Goal: Find specific page/section: Find specific page/section

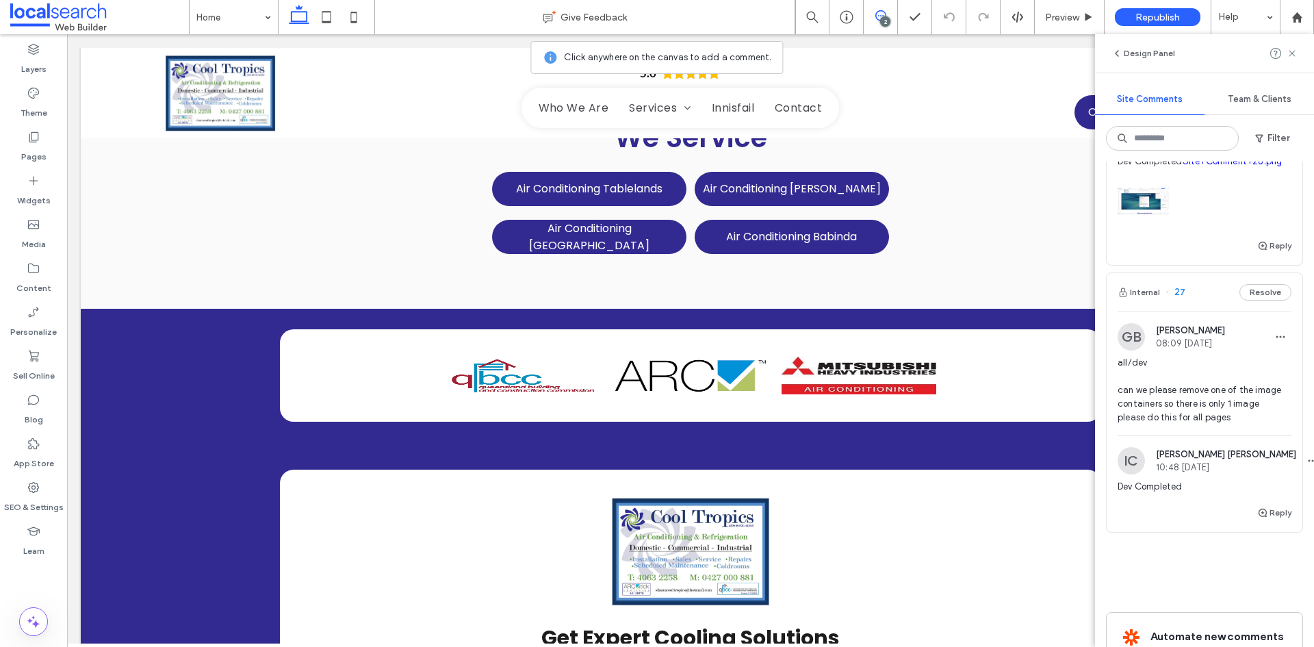
scroll to position [137, 0]
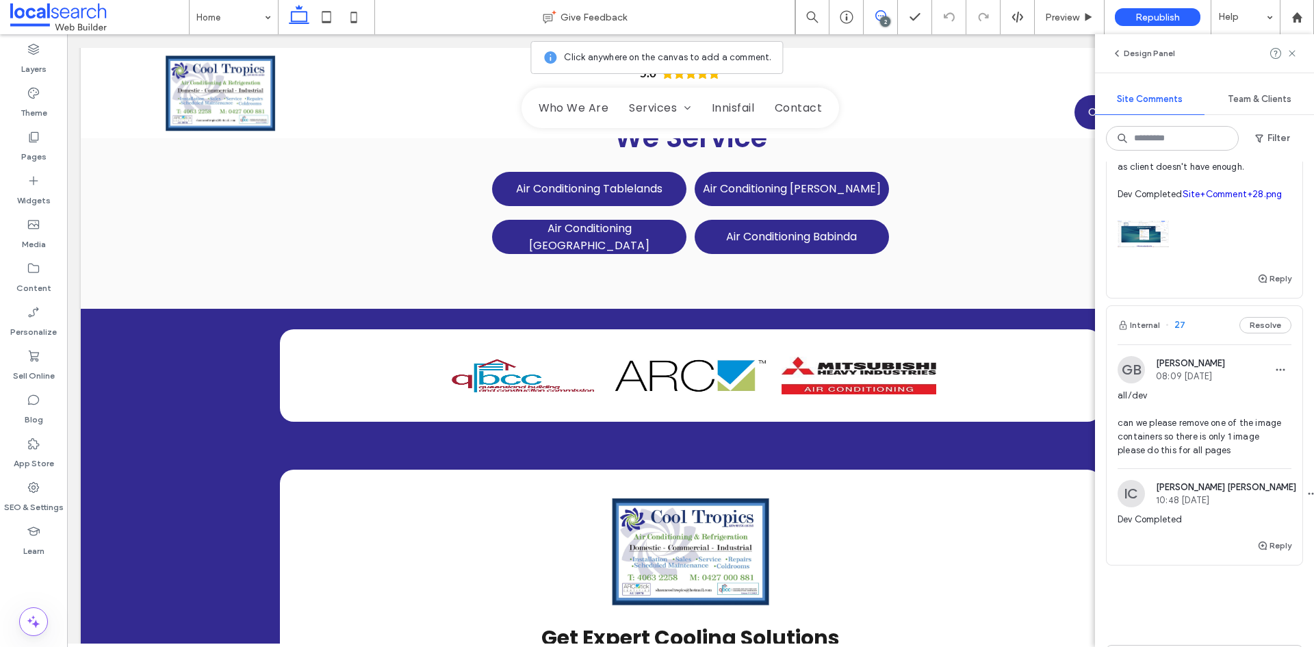
click at [1177, 457] on span "all/dev can we please remove one of the image containers so there is only 1 ima…" at bounding box center [1205, 423] width 174 height 68
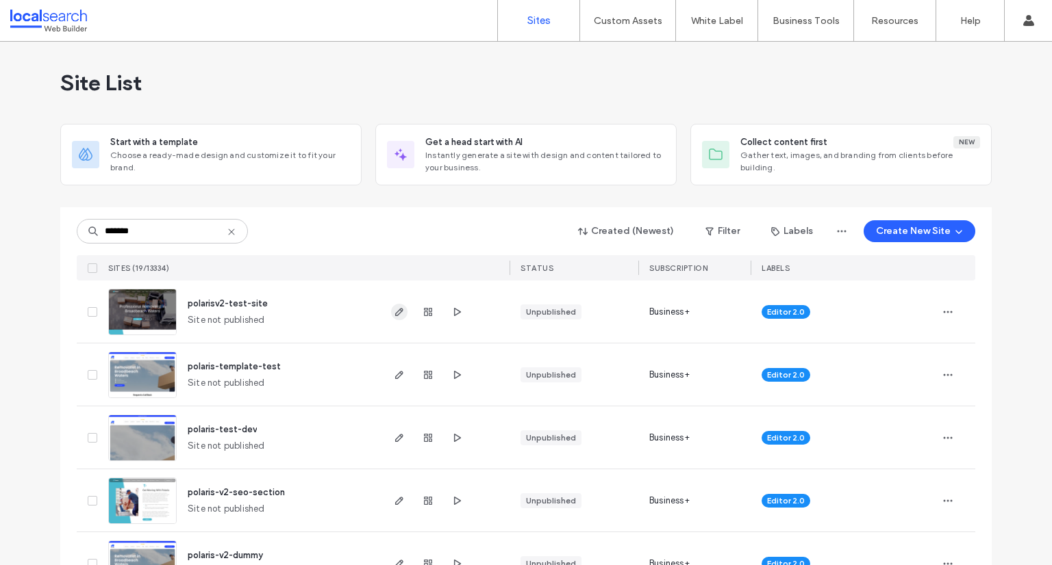
type input "*******"
click at [391, 317] on span "button" at bounding box center [399, 312] width 16 height 16
